Goal: Navigation & Orientation: Find specific page/section

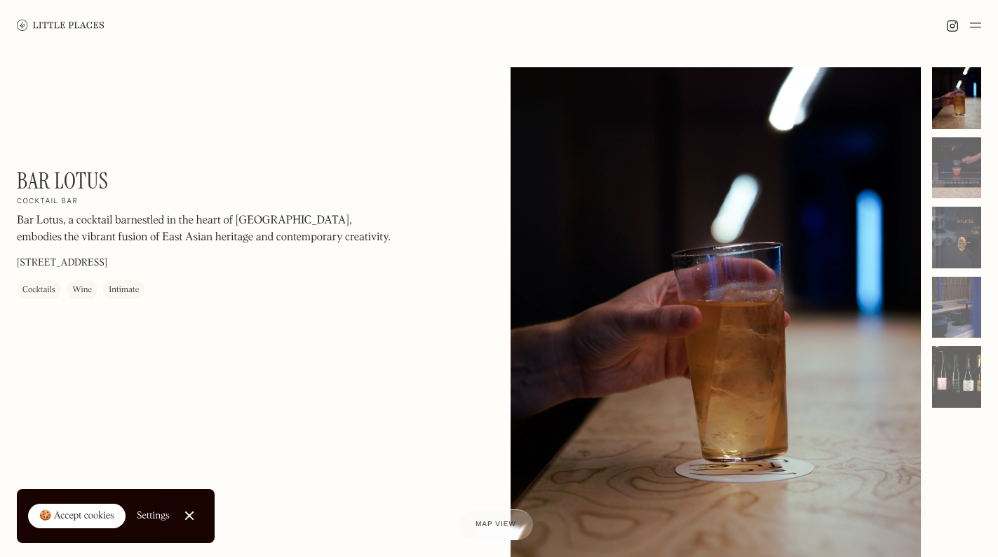
click at [39, 284] on div "Cocktails" at bounding box center [38, 290] width 33 height 14
click at [40, 291] on div "Cocktails" at bounding box center [38, 290] width 33 height 14
click at [976, 29] on img at bounding box center [975, 25] width 11 height 17
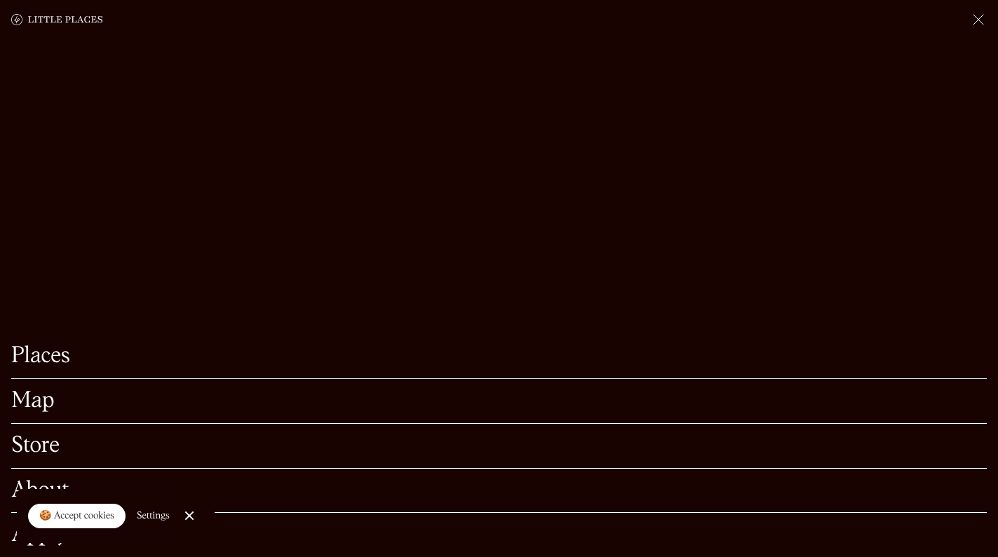
scroll to position [503, 0]
click at [196, 511] on link "Close Cookie Popup" at bounding box center [189, 516] width 28 height 28
click at [38, 441] on link "Store" at bounding box center [498, 446] width 975 height 22
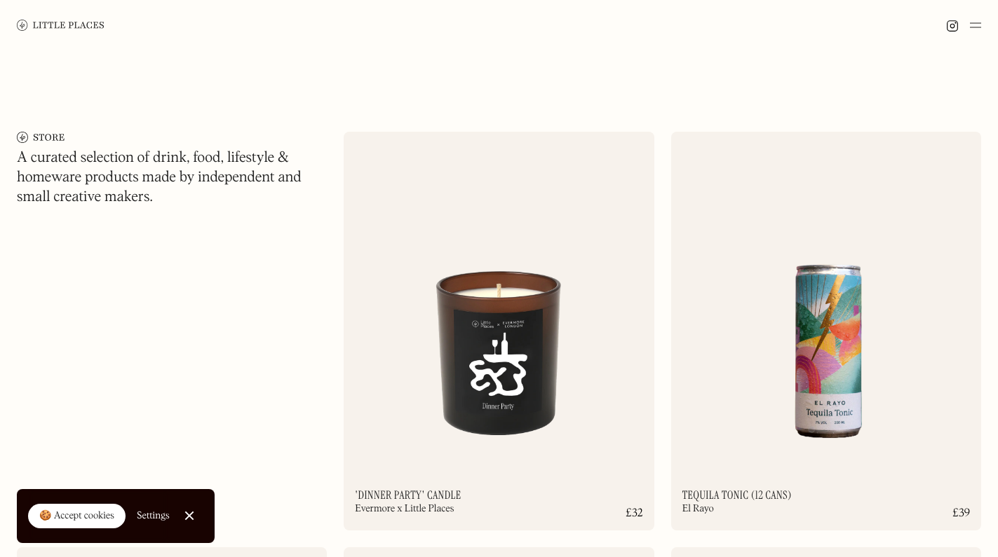
click at [976, 25] on img at bounding box center [975, 25] width 11 height 17
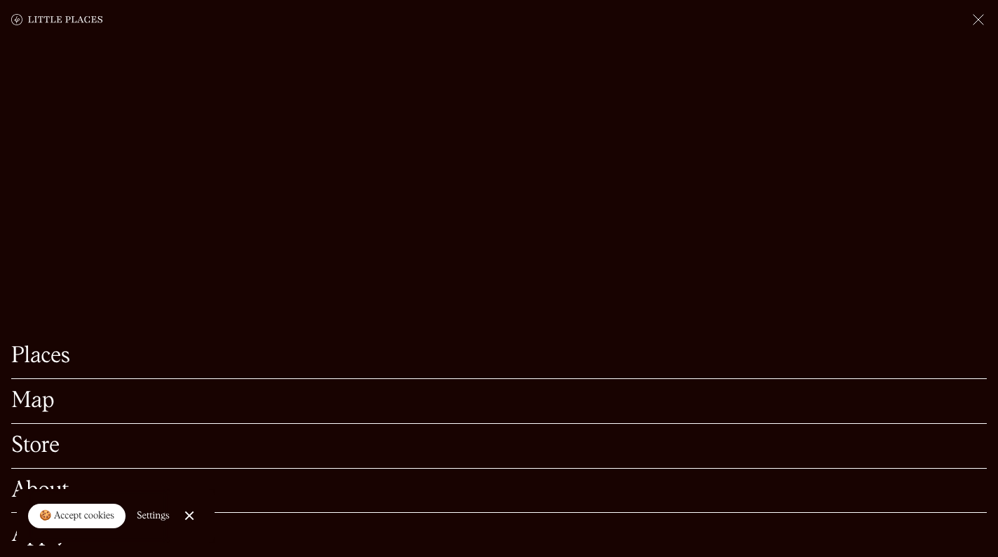
click at [39, 365] on link "Places" at bounding box center [498, 357] width 975 height 22
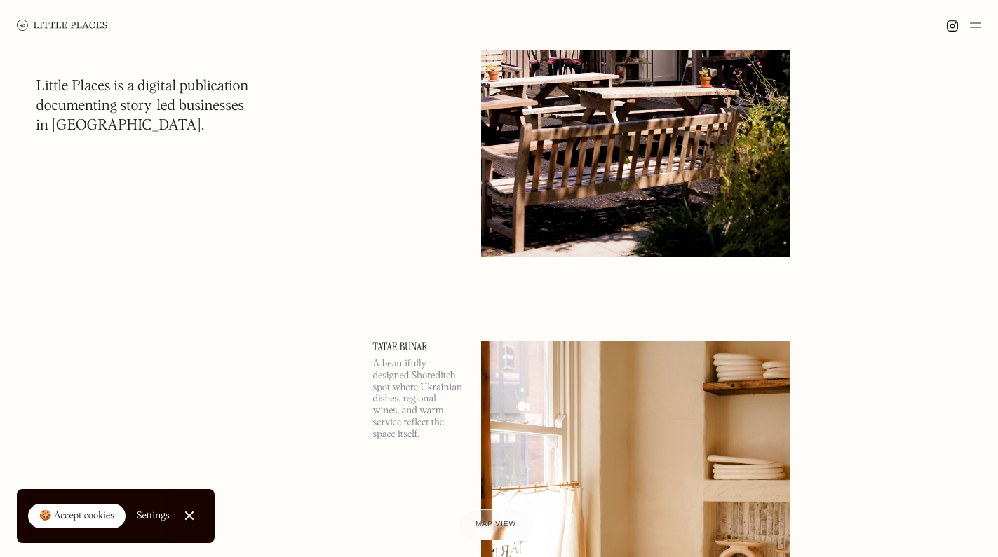
scroll to position [4192, 0]
